Goal: Information Seeking & Learning: Learn about a topic

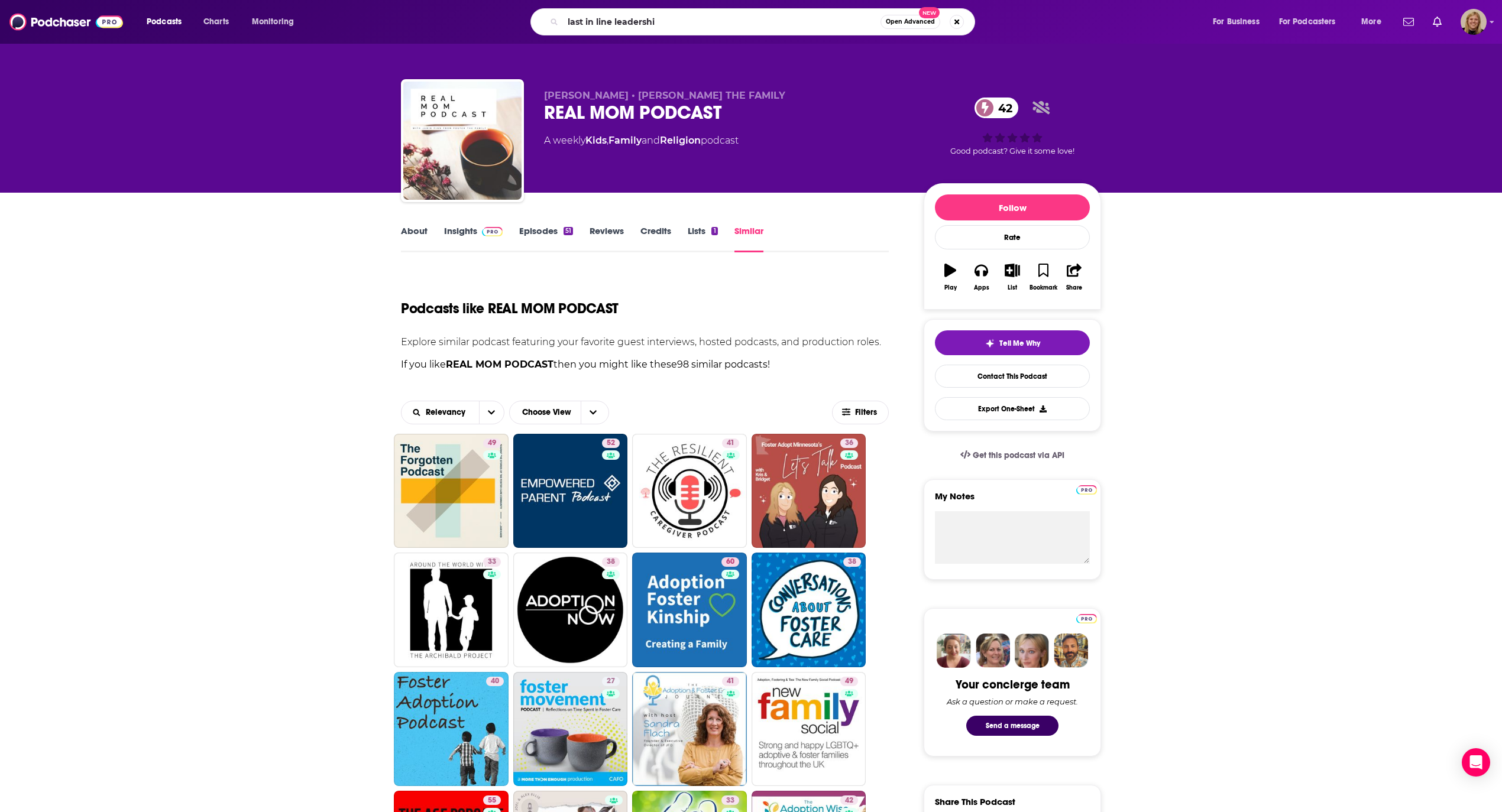
type input "last in line leadership"
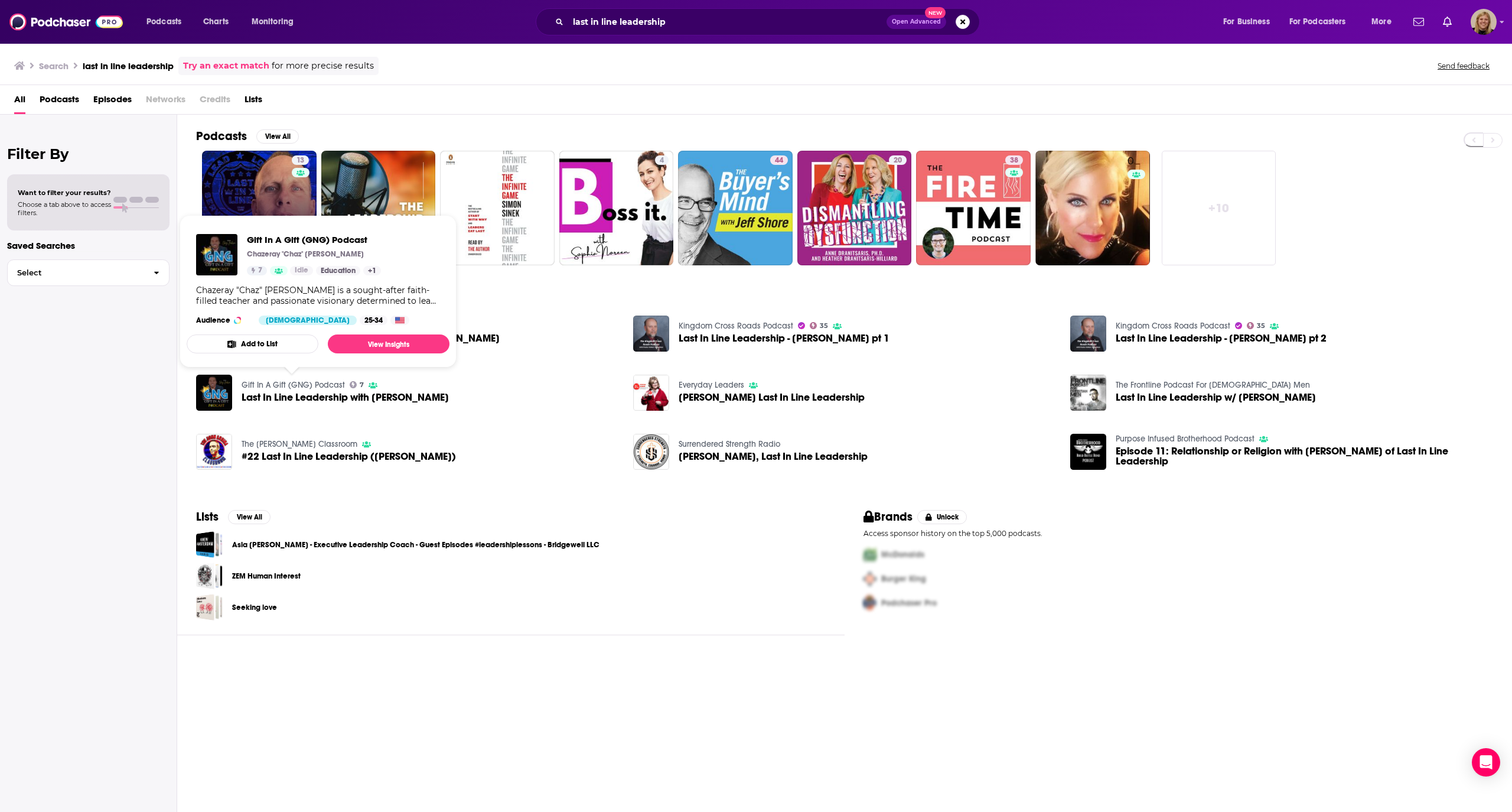
click at [265, 174] on link "13 Last In Line Leadership" at bounding box center [259, 208] width 114 height 115
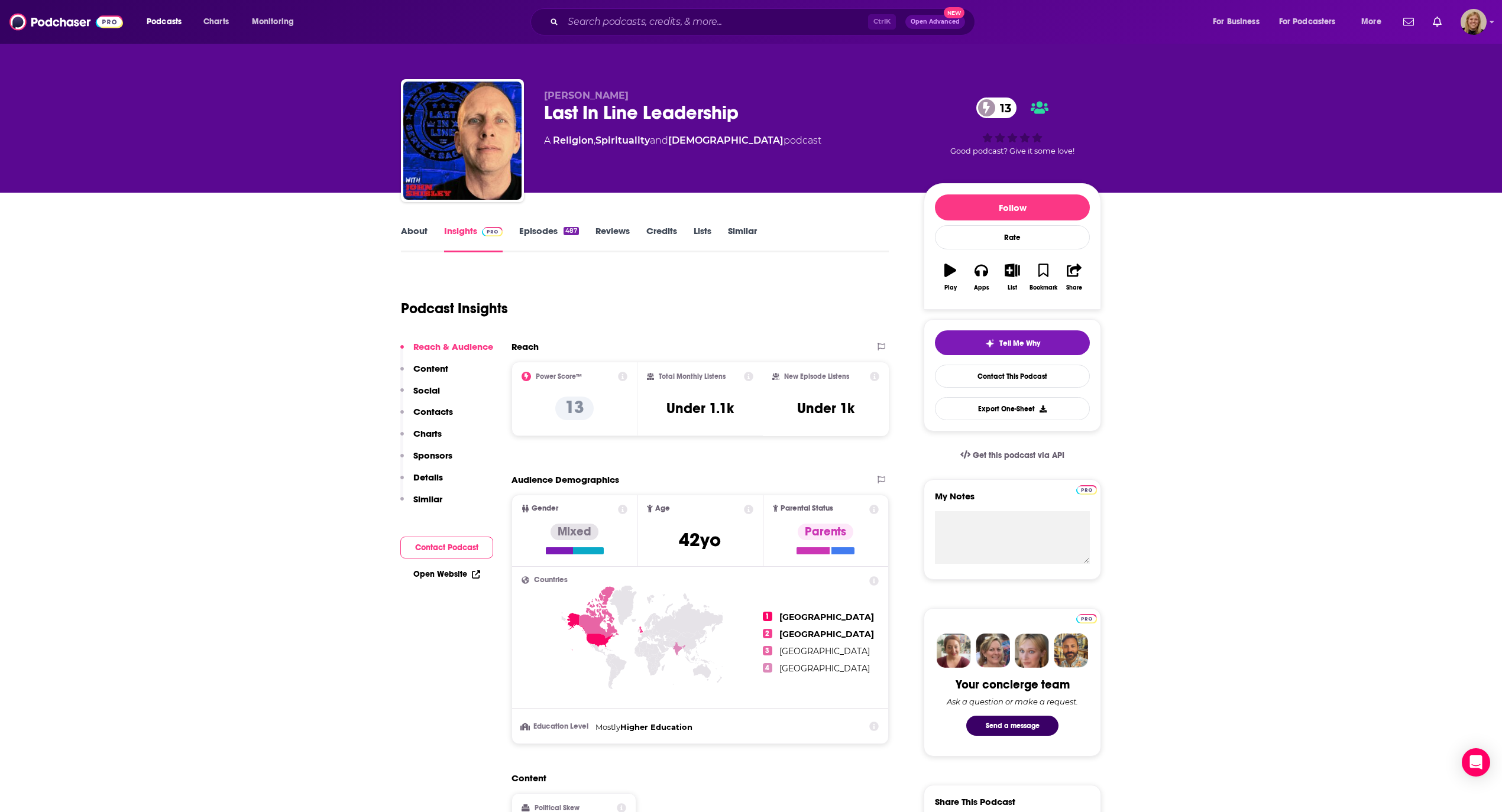
click at [414, 235] on link "About" at bounding box center [413, 239] width 27 height 28
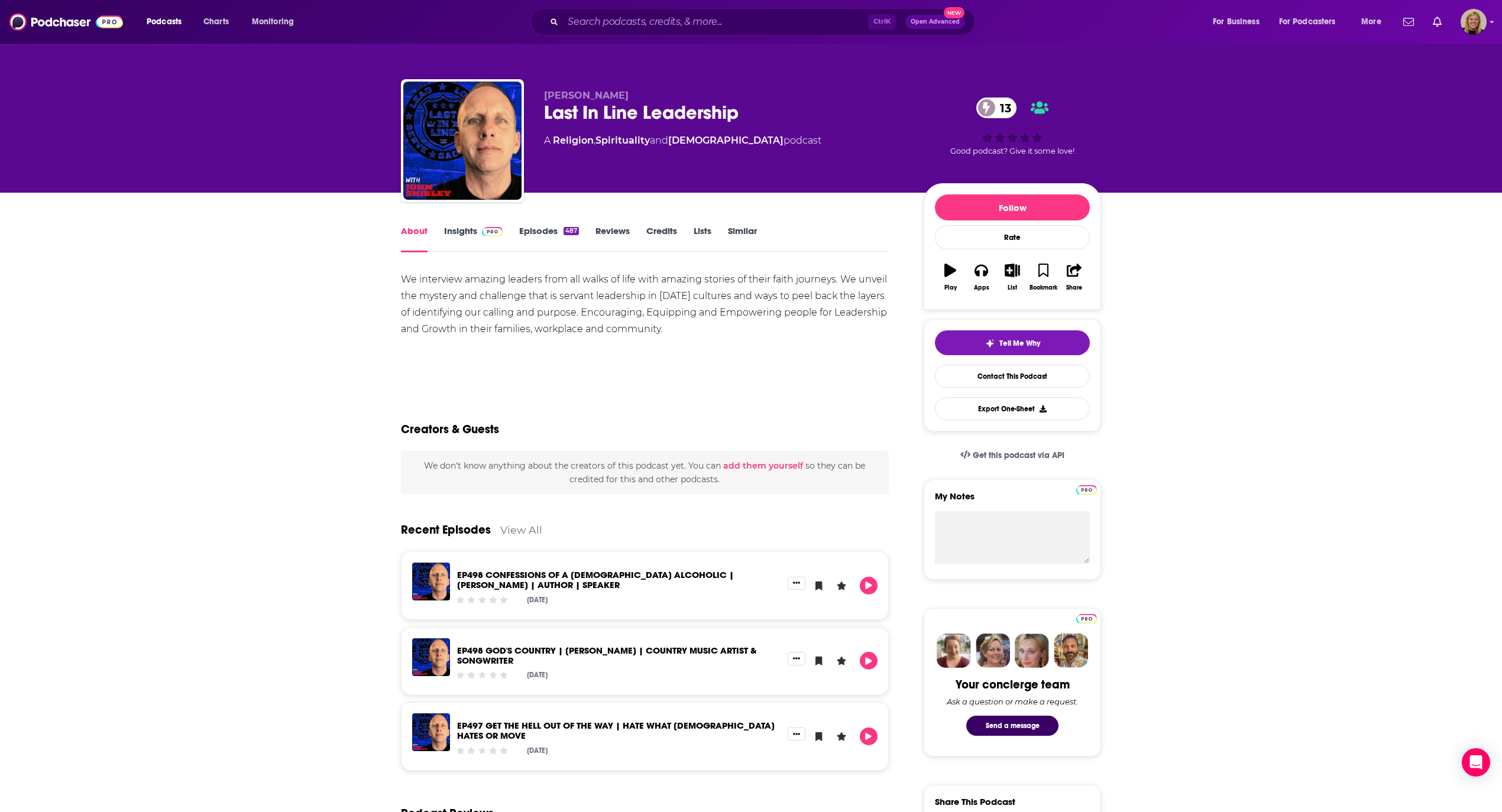
click at [460, 289] on div "We interview amazing leaders from all walks of life with amazing stories of the…" at bounding box center [644, 304] width 487 height 66
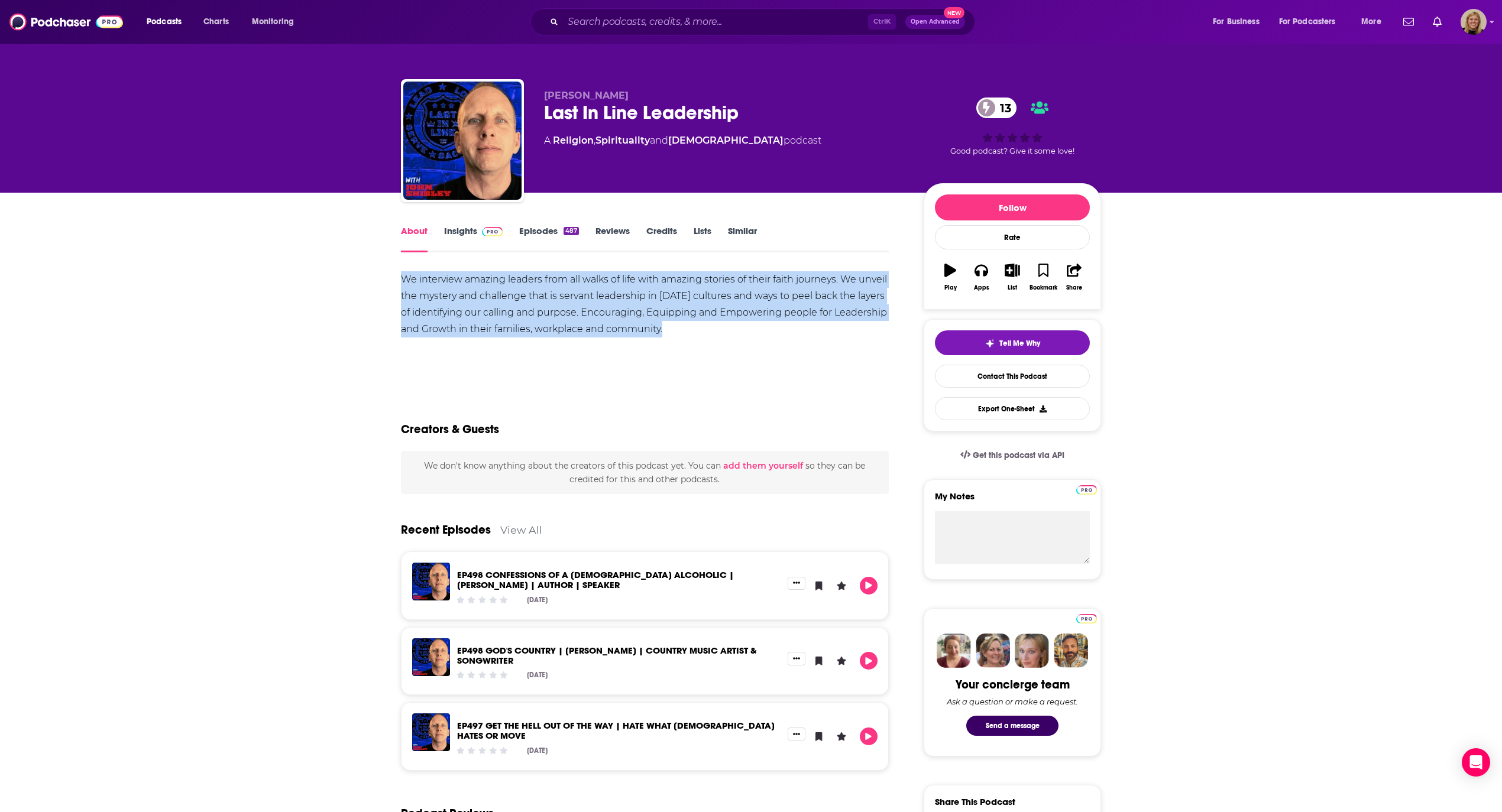
click at [460, 289] on div "We interview amazing leaders from all walks of life with amazing stories of the…" at bounding box center [644, 304] width 487 height 66
copy div "We interview amazing leaders from all walks of life with amazing stories of the…"
click at [463, 234] on link "Insights" at bounding box center [474, 239] width 59 height 28
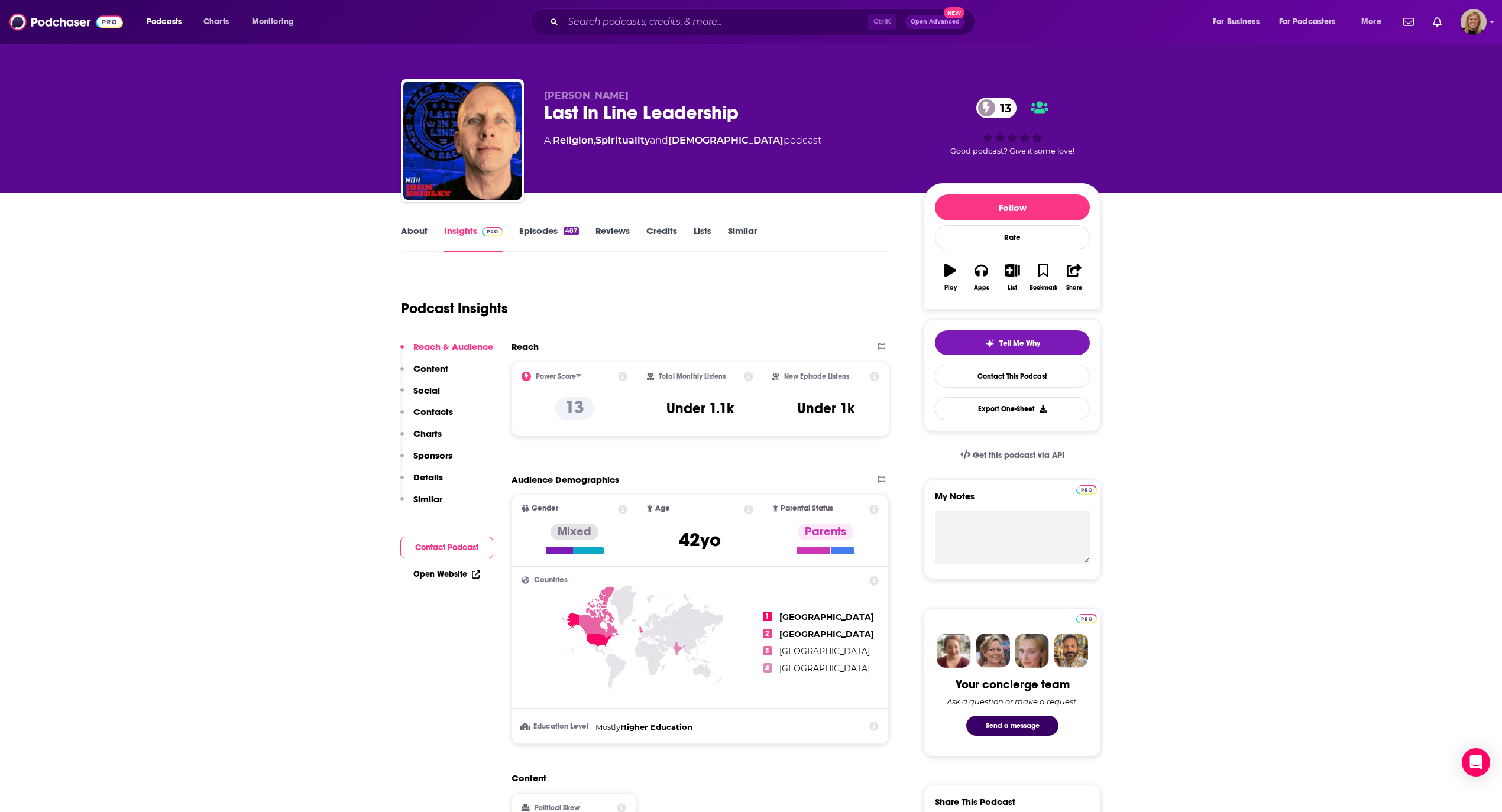
click at [455, 567] on div "Open Website" at bounding box center [447, 573] width 93 height 22
click at [454, 575] on link "Open Website" at bounding box center [447, 574] width 67 height 10
